Goal: Find specific page/section

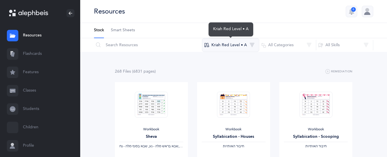
click at [227, 47] on button "Kriah Red Level • A" at bounding box center [230, 45] width 57 height 14
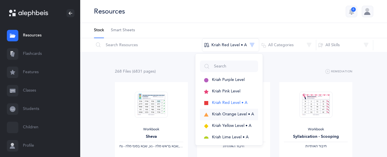
click at [221, 114] on span "Kriah Orange Level • A" at bounding box center [233, 114] width 42 height 5
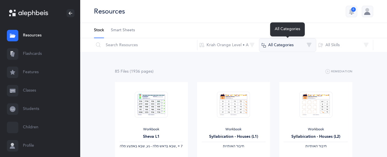
click at [270, 47] on button "All Categories" at bounding box center [287, 45] width 57 height 14
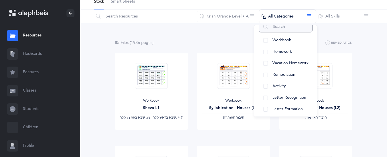
scroll to position [14, 0]
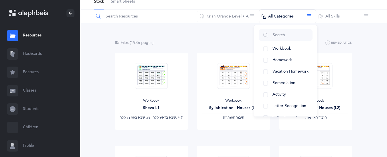
click at [169, 17] on input "text" at bounding box center [146, 16] width 104 height 14
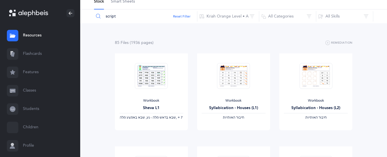
type input "script"
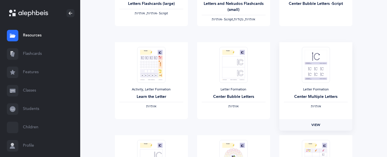
scroll to position [229, 0]
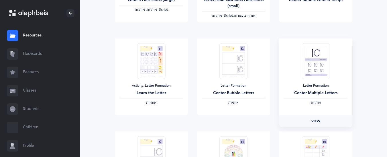
click at [320, 121] on span "View" at bounding box center [315, 120] width 9 height 5
click at [229, 121] on span "View" at bounding box center [233, 120] width 9 height 5
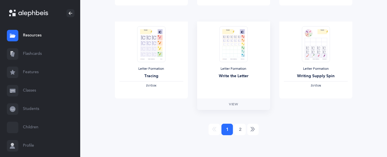
scroll to position [525, 0]
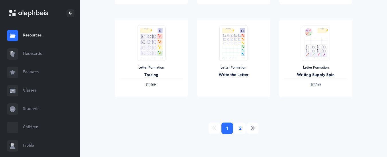
click at [241, 129] on link "2" at bounding box center [239, 127] width 11 height 11
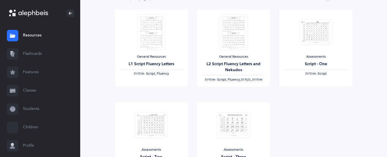
scroll to position [0, 0]
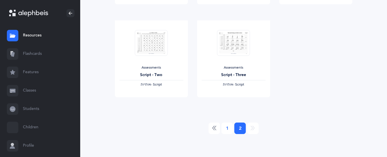
click at [226, 131] on link "1" at bounding box center [226, 127] width 11 height 11
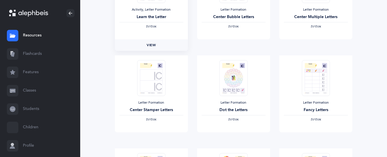
scroll to position [315, 0]
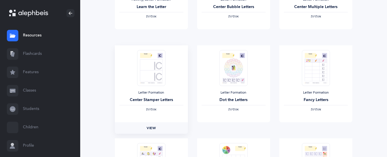
click at [156, 127] on span "View" at bounding box center [151, 127] width 9 height 5
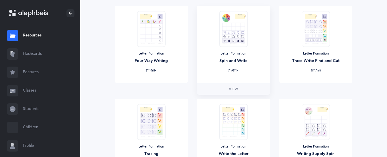
scroll to position [487, 0]
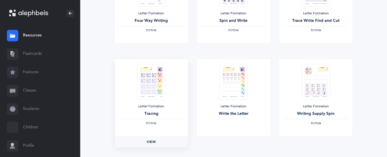
click at [151, 140] on span "View" at bounding box center [151, 141] width 9 height 5
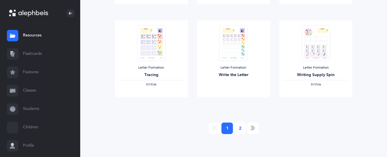
click at [241, 128] on link "2" at bounding box center [239, 127] width 11 height 11
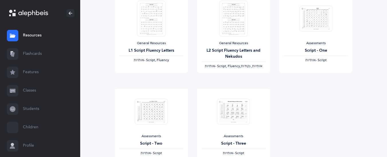
scroll to position [57, 0]
